Goal: Transaction & Acquisition: Purchase product/service

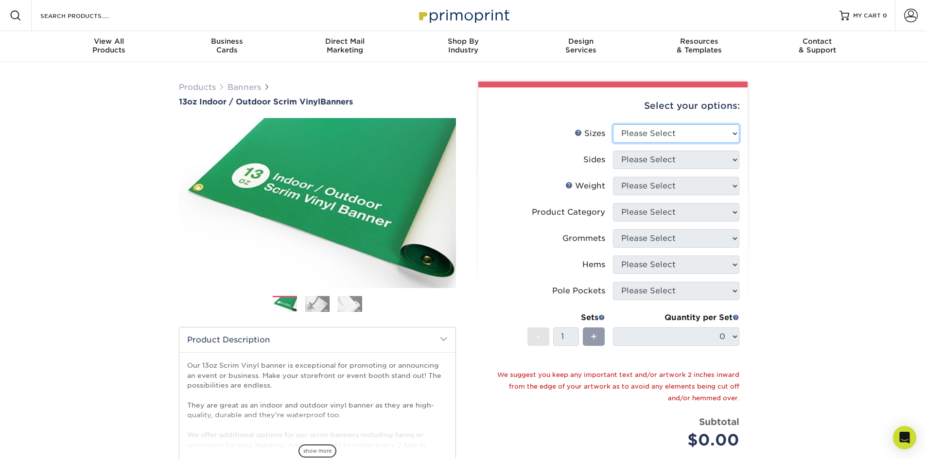
click at [680, 138] on select "Please Select 24" x 36" 24" x 48" 36" x 48" 36" x 60" 36" x 72" 36" x 96" 36" x…" at bounding box center [676, 133] width 126 height 18
drag, startPoint x: 508, startPoint y: 116, endPoint x: 496, endPoint y: 116, distance: 12.6
click at [508, 116] on div "Select your options:" at bounding box center [613, 105] width 254 height 37
click at [672, 140] on select "Please Select 24" x 36" 24" x 48" 36" x 48" 36" x 60" 36" x 72" 36" x 96" 36" x…" at bounding box center [676, 133] width 126 height 18
click at [613, 124] on select "Please Select 24" x 36" 24" x 48" 36" x 48" 36" x 60" 36" x 72" 36" x 96" 36" x…" at bounding box center [676, 133] width 126 height 18
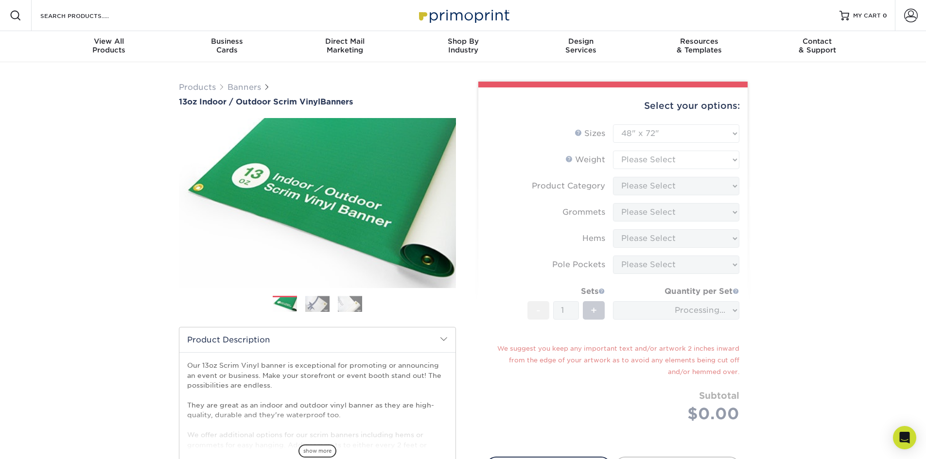
click at [677, 135] on form "Sizes Help Sizes Please Select 24" x 36" 24" x 48" 36" x 48" 36" x 60" 36" x 72…" at bounding box center [613, 284] width 254 height 321
click at [705, 133] on form "Sizes Help Sizes Please Select 24" x 36" 24" x 48" 36" x 48" 36" x 60" 36" x 72…" at bounding box center [613, 284] width 254 height 321
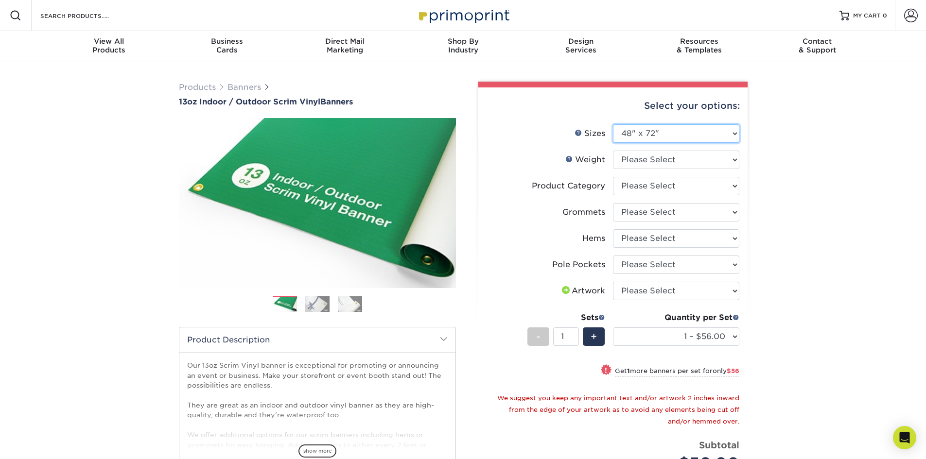
click at [721, 133] on select "Please Select 24" x 36" 24" x 48" 36" x 48" 36" x 60" 36" x 72" 36" x 96" 36" x…" at bounding box center [676, 133] width 126 height 18
select select "36.00x72.00"
click at [613, 124] on select "Please Select 24" x 36" 24" x 48" 36" x 48" 36" x 60" 36" x 72" 36" x 96" 36" x…" at bounding box center [676, 133] width 126 height 18
select select "-1"
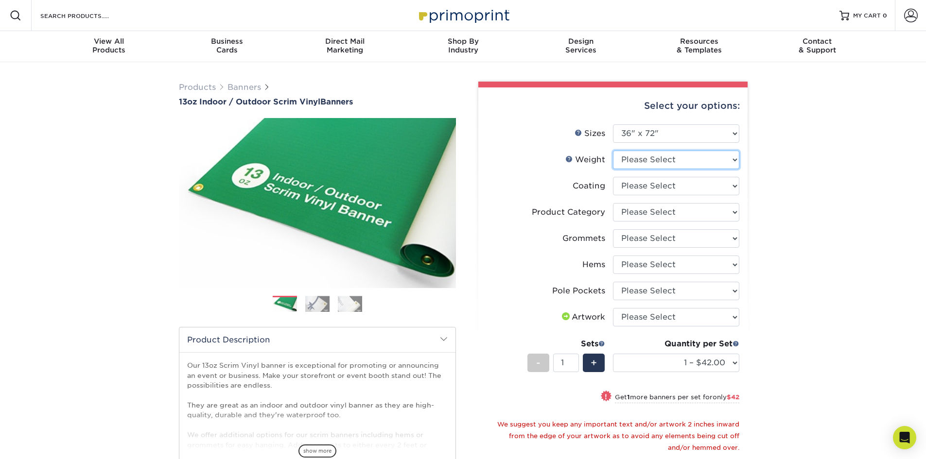
click at [710, 159] on select "Please Select 13OZ" at bounding box center [676, 160] width 126 height 18
select select "13OZ"
click at [613, 151] on select "Please Select 13OZ" at bounding box center [676, 160] width 126 height 18
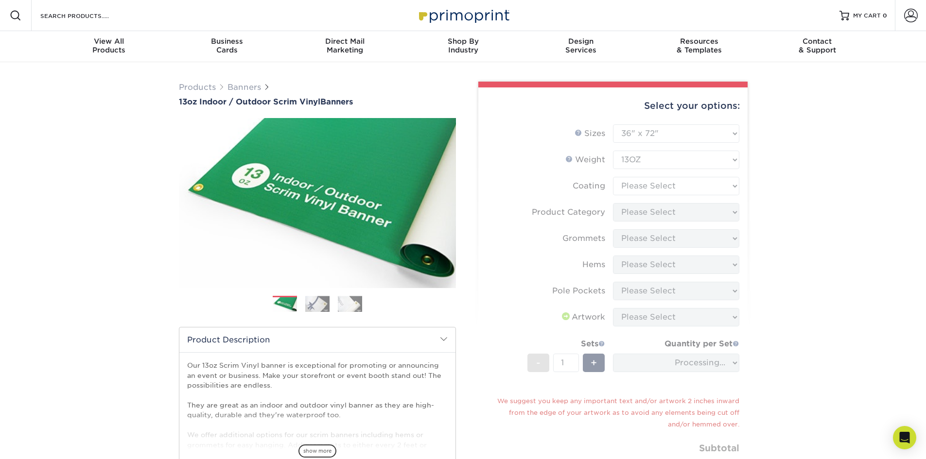
click at [707, 190] on form "Sizes Help Sizes Please Select 24" x 36" 24" x 48" 36" x 48" 36" x 60" 36" x 72…" at bounding box center [613, 311] width 254 height 374
click at [729, 187] on form "Sizes Help Sizes Please Select 24" x 36" 24" x 48" 36" x 48" 36" x 60" 36" x 72…" at bounding box center [613, 311] width 254 height 374
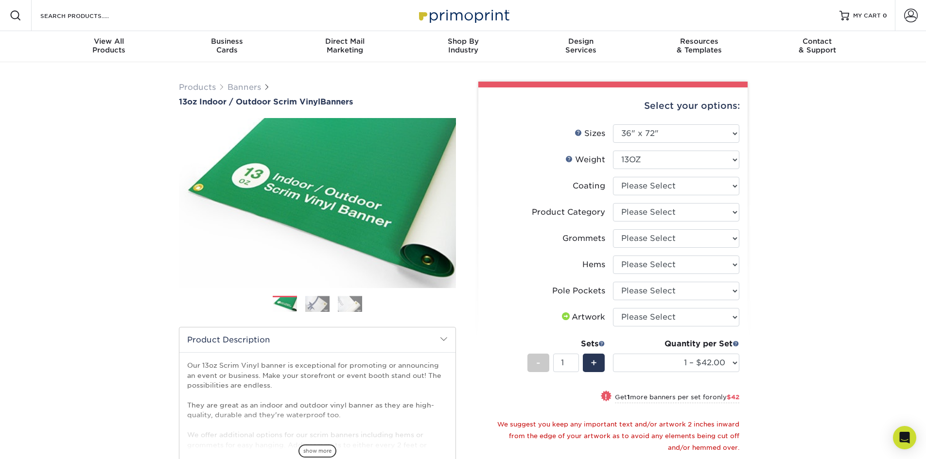
click at [740, 185] on div "Select your options: Sizes Help Sizes Please Select 24" x 36" 24" x 48" 36" x 4…" at bounding box center [612, 352] width 269 height 531
click at [728, 186] on select at bounding box center [676, 186] width 126 height 18
select select "3e7618de-abca-4bda-9f97-8b9129e913d8"
click at [613, 177] on select at bounding box center [676, 186] width 126 height 18
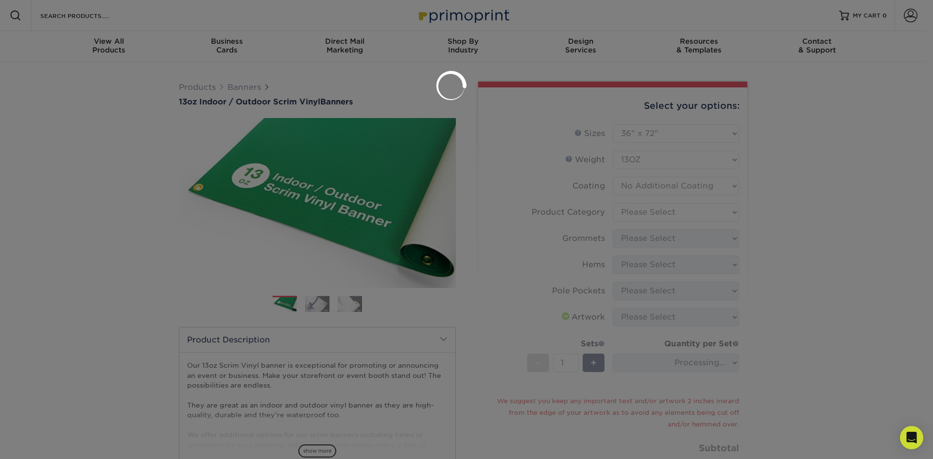
click at [694, 212] on div at bounding box center [466, 229] width 933 height 459
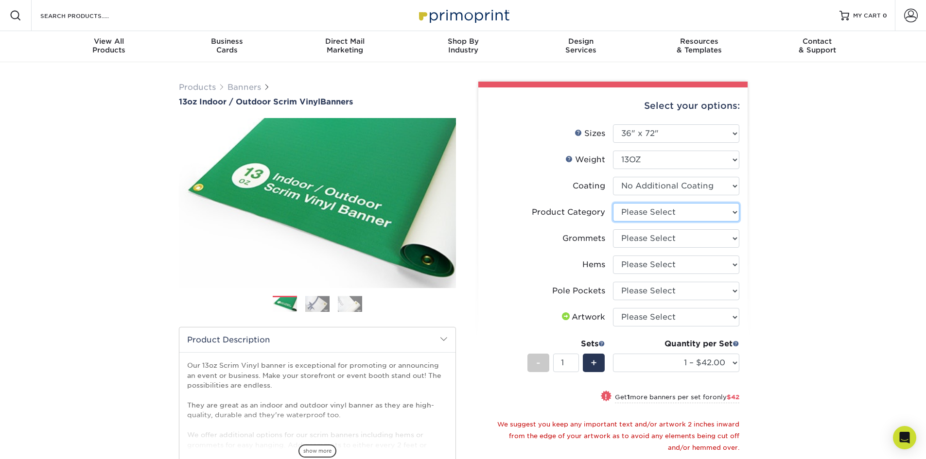
click at [679, 214] on select "Please Select 13oz Scrim Vinyl Banner - Matte" at bounding box center [676, 212] width 126 height 18
select select "bb192c35-bb20-422d-b6fe-0c7f48e5aa48"
click at [613, 203] on select "Please Select 13oz Scrim Vinyl Banner - Matte" at bounding box center [676, 212] width 126 height 18
click at [666, 243] on select "Please Select No Grommets Yes, Grommet All 4 Corners Yes, Grommets Every 1 ft. …" at bounding box center [676, 238] width 126 height 18
select select "ce33bba6-a87b-4293-934d-6f372bdce3e6"
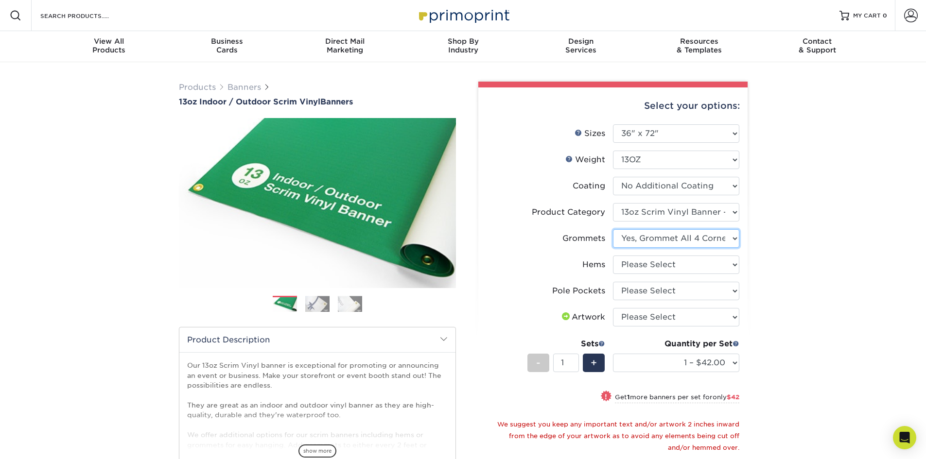
click at [613, 229] on select "Please Select No Grommets Yes, Grommet All 4 Corners Yes, Grommets Every 1 ft. …" at bounding box center [676, 238] width 126 height 18
click at [678, 266] on select "Please Select No Hems/Pole Pockets Yes, Hems Top and Bottom Only Yes, Hems All …" at bounding box center [676, 265] width 126 height 18
select select "799b34bf-ff99-4291-b254-51157b744628"
click at [613, 256] on select "Please Select No Hems/Pole Pockets Yes, Hems Top and Bottom Only Yes, Hems All …" at bounding box center [676, 265] width 126 height 18
click at [681, 287] on select "Please Select No Pole Pockets 2 in. Left and Right 2 in. Top and Bottom 4 in. L…" at bounding box center [676, 291] width 126 height 18
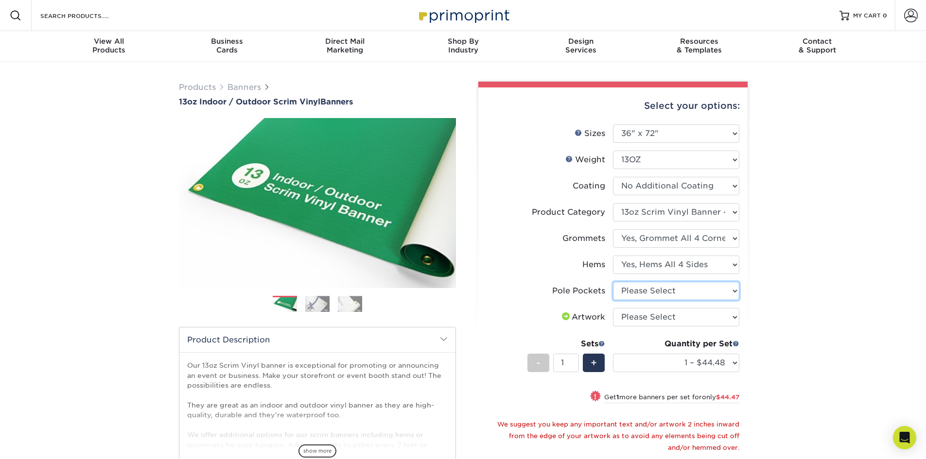
select select "462c5fe9-21e9-49a0-afb4-1c6e8664fe13"
click at [613, 282] on select "Please Select No Pole Pockets 2 in. Left and Right 2 in. Top and Bottom 4 in. L…" at bounding box center [676, 291] width 126 height 18
click at [694, 315] on select "Please Select I will upload files I need a design - $50" at bounding box center [676, 317] width 126 height 18
select select "design"
click at [613, 308] on select "Please Select I will upload files I need a design - $50" at bounding box center [676, 317] width 126 height 18
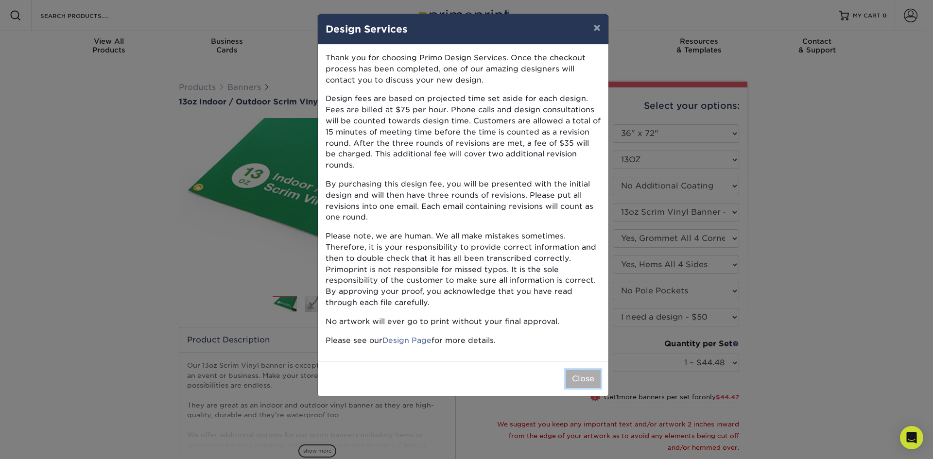
click at [589, 371] on button "Close" at bounding box center [583, 379] width 35 height 18
